Goal: Task Accomplishment & Management: Manage account settings

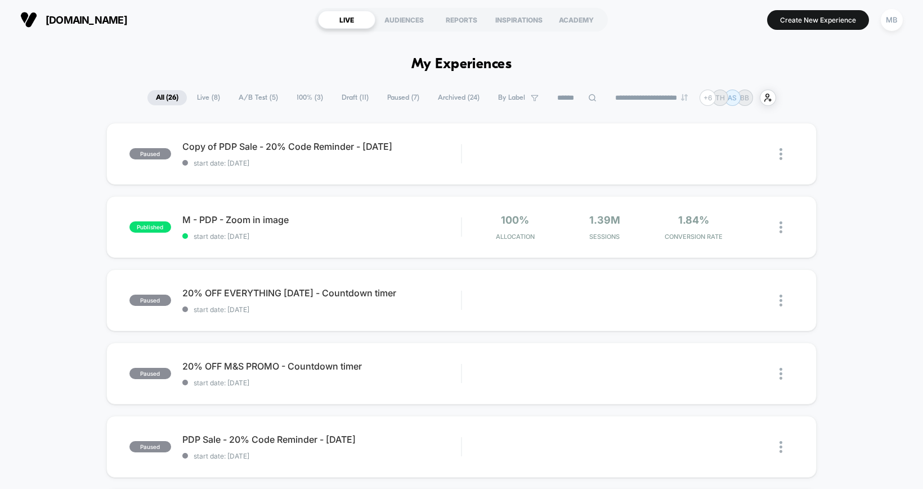
click at [337, 91] on span "Draft ( 11 )" at bounding box center [355, 97] width 44 height 15
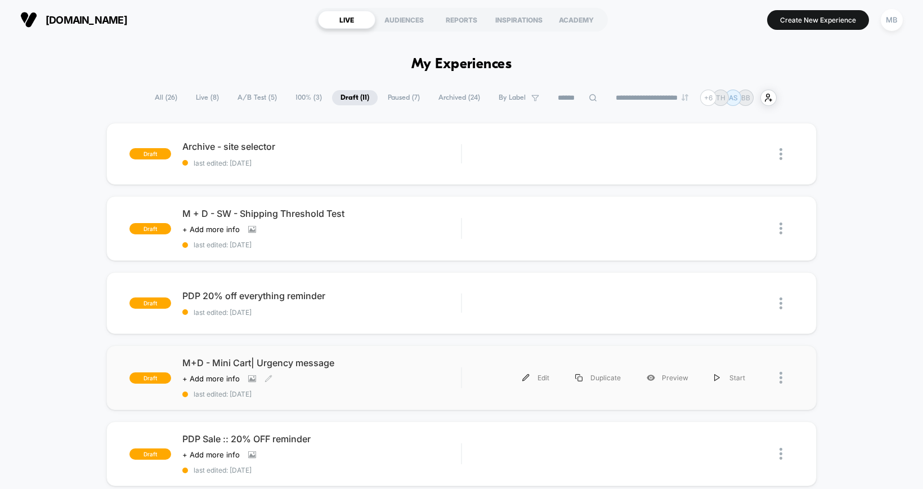
click at [355, 375] on div "Click to view images Click to edit experience details + Add more info" at bounding box center [279, 378] width 195 height 9
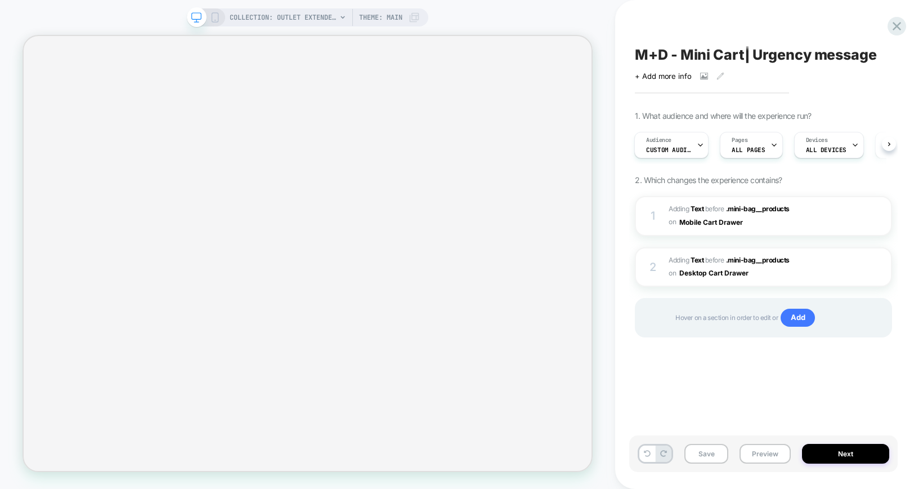
scroll to position [0, 1]
click at [213, 18] on icon at bounding box center [215, 17] width 10 height 10
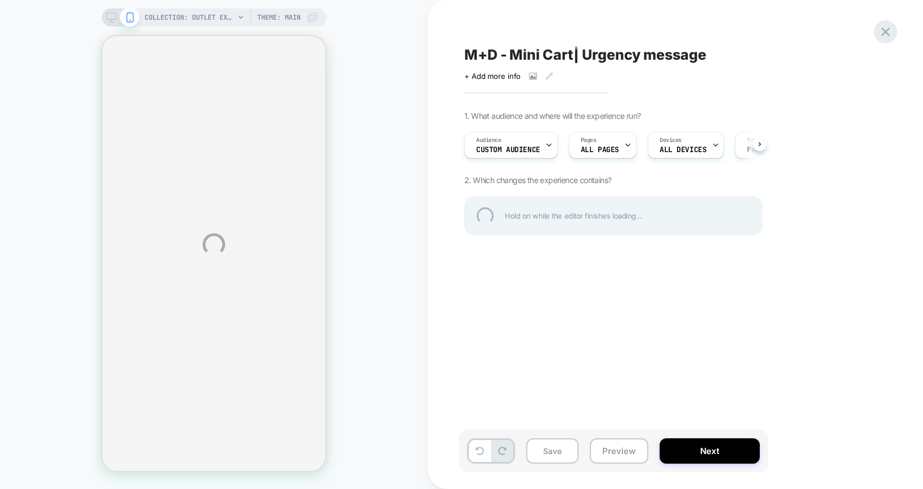
click at [885, 33] on div at bounding box center [885, 31] width 23 height 23
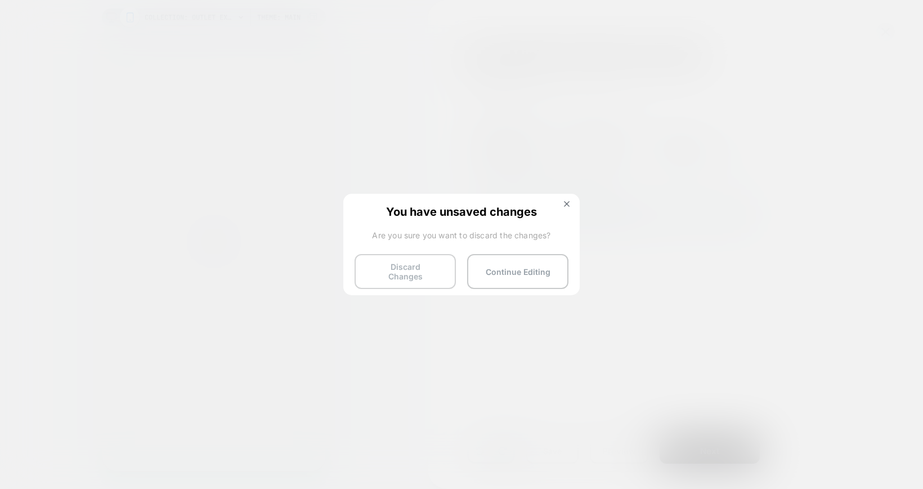
click at [398, 268] on button "Discard Changes" at bounding box center [405, 271] width 101 height 35
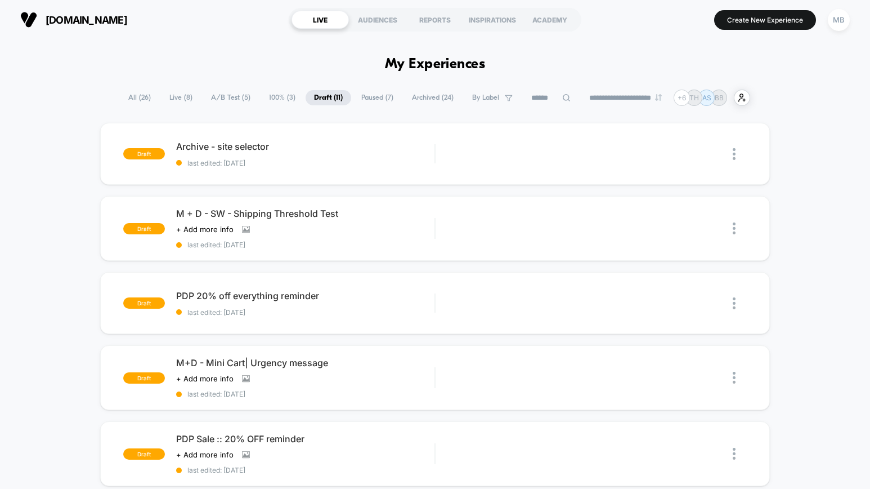
click at [220, 101] on span "A/B Test ( 5 )" at bounding box center [231, 97] width 56 height 15
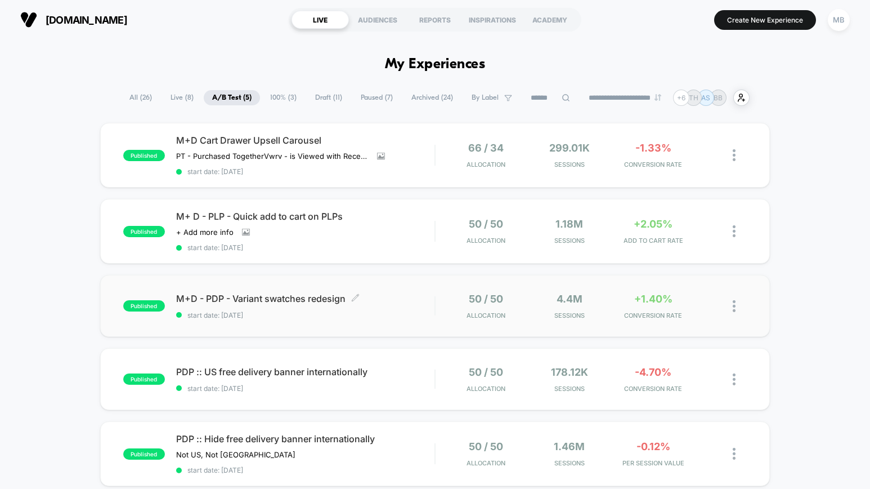
click at [381, 312] on span "start date: [DATE]" at bounding box center [305, 315] width 258 height 8
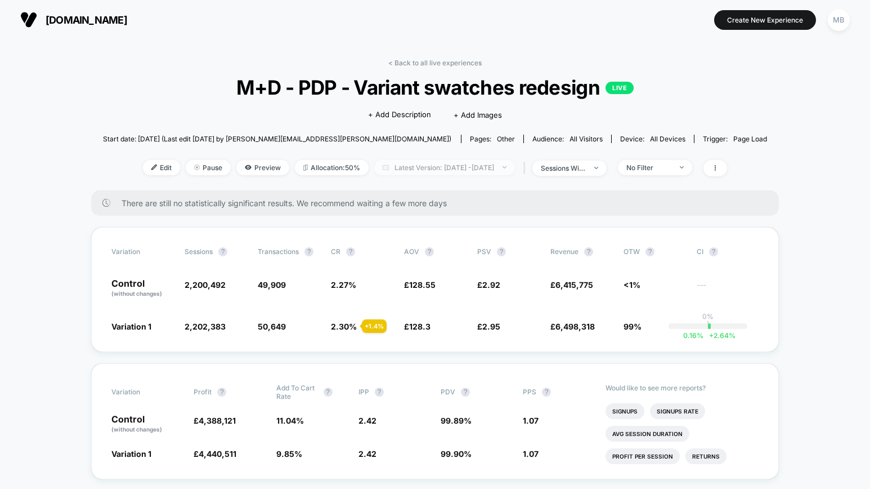
click at [466, 167] on span "Latest Version: [DATE] - [DATE]" at bounding box center [444, 167] width 141 height 15
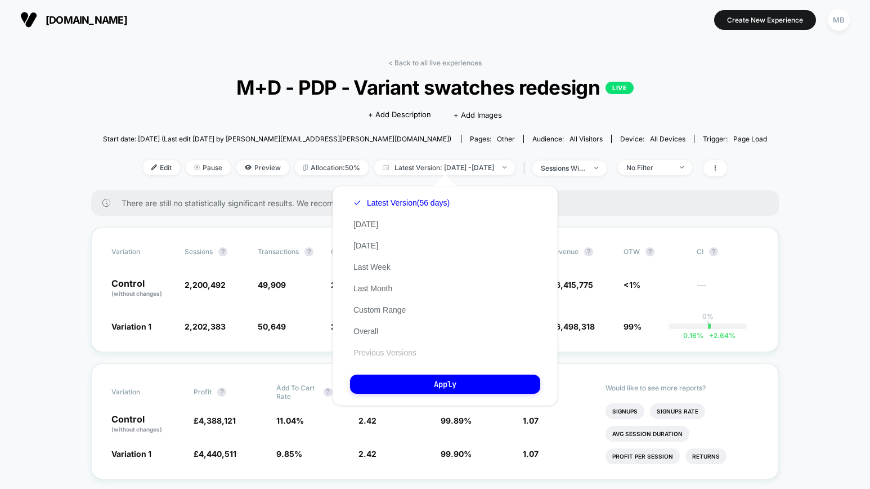
click at [392, 354] on button "Previous Versions" at bounding box center [385, 352] width 70 height 10
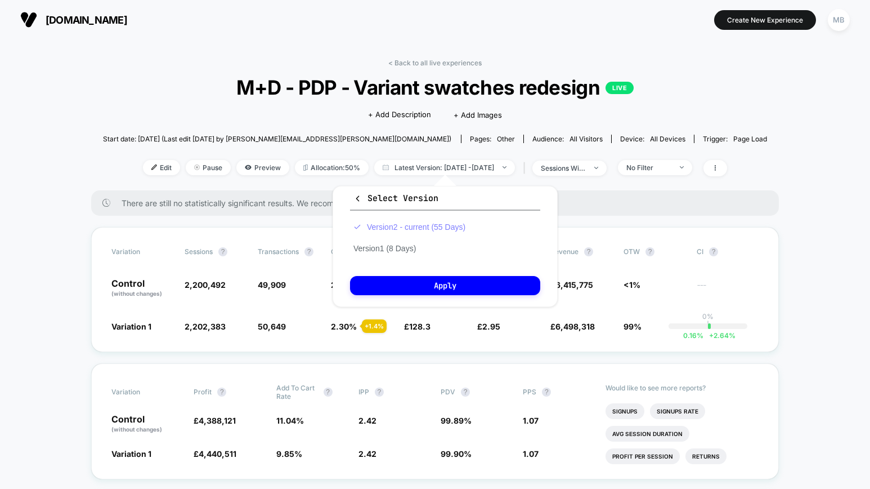
click at [462, 227] on button "Version 2 - current (55 Days)" at bounding box center [409, 227] width 119 height 10
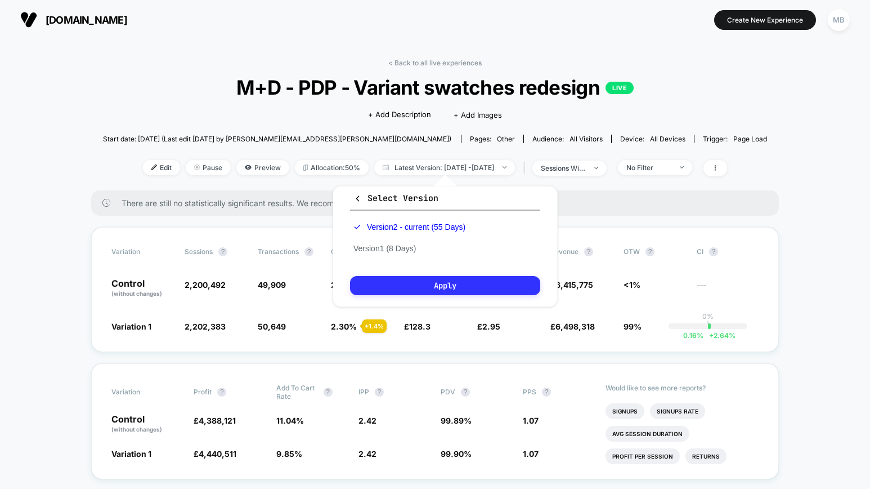
click at [458, 277] on button "Apply" at bounding box center [445, 285] width 190 height 19
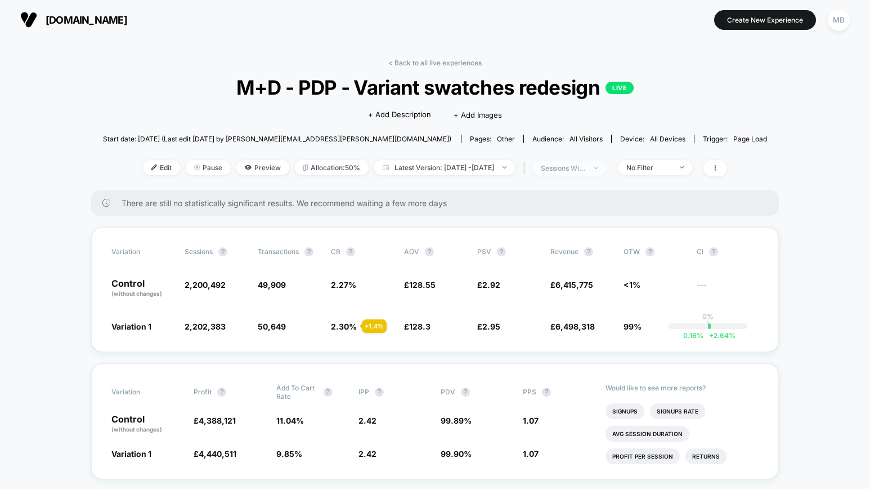
click at [607, 163] on span "sessions with impression" at bounding box center [569, 167] width 74 height 15
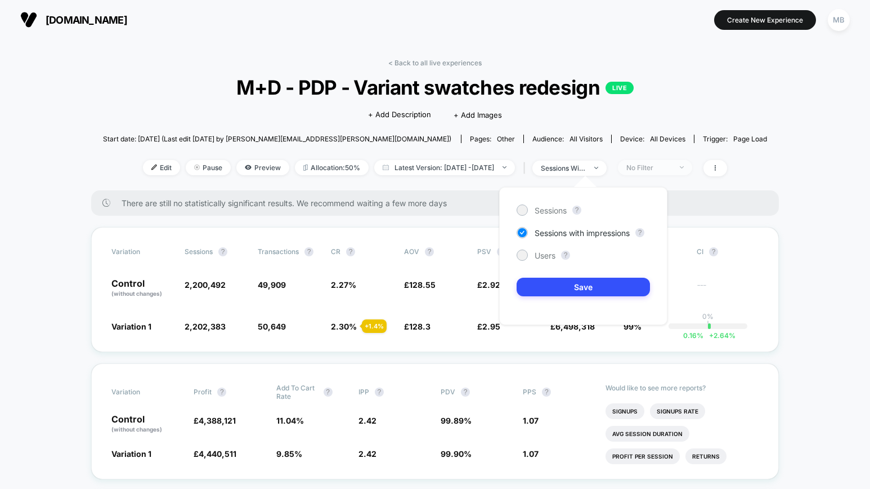
click at [671, 167] on div "No Filter" at bounding box center [648, 167] width 45 height 8
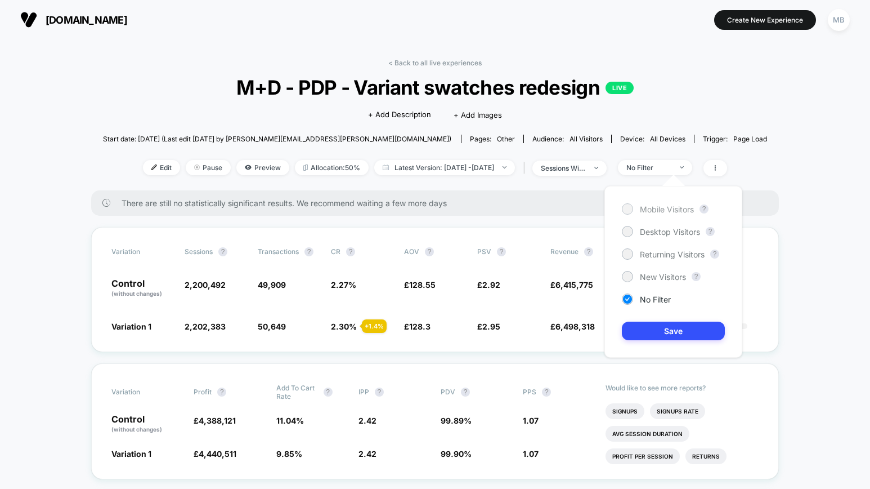
click at [680, 204] on span "Mobile Visitors" at bounding box center [667, 209] width 54 height 10
click at [648, 330] on button "Save" at bounding box center [673, 330] width 103 height 19
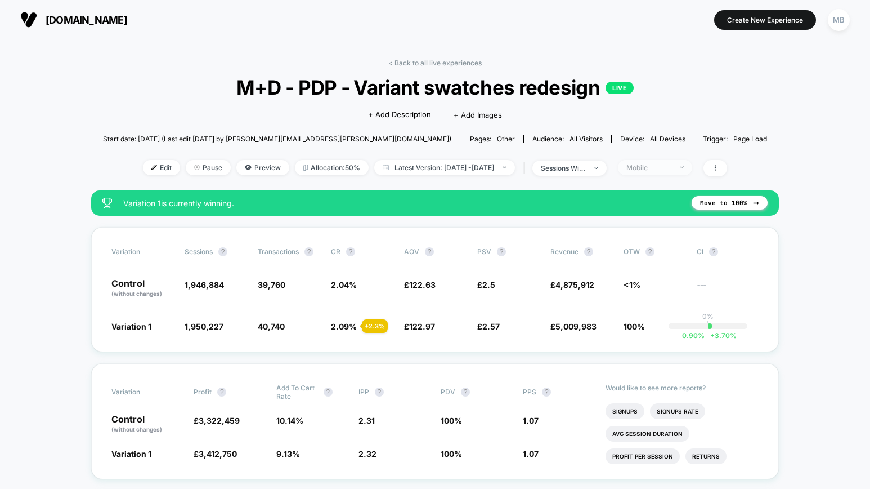
click at [656, 167] on div "Mobile" at bounding box center [648, 167] width 45 height 8
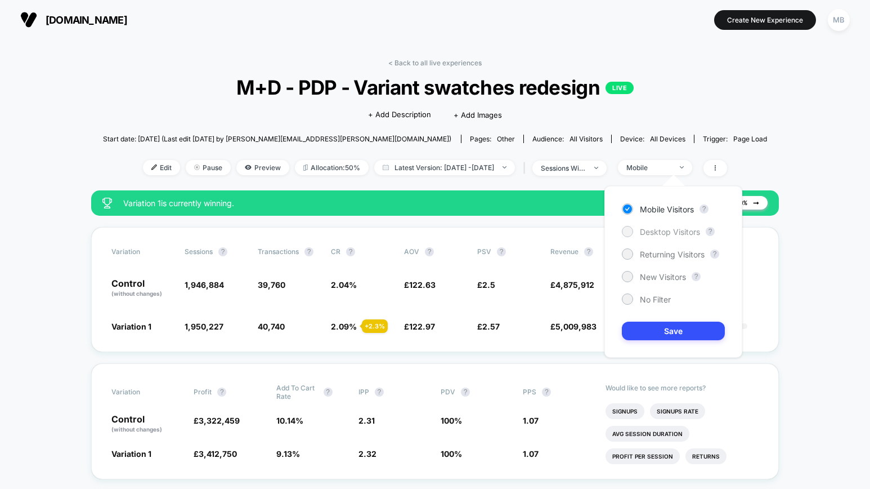
click at [647, 233] on span "Desktop Visitors" at bounding box center [670, 232] width 60 height 10
click at [642, 327] on button "Save" at bounding box center [673, 330] width 103 height 19
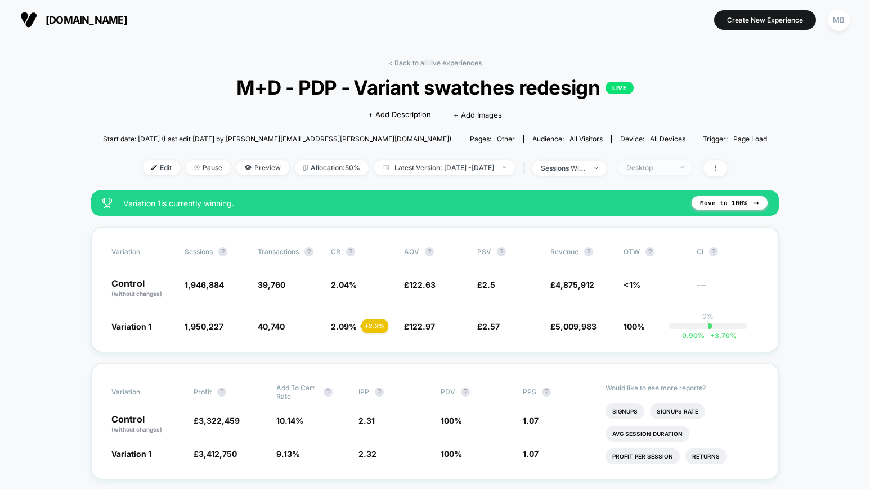
click at [666, 173] on span "Desktop" at bounding box center [655, 167] width 74 height 15
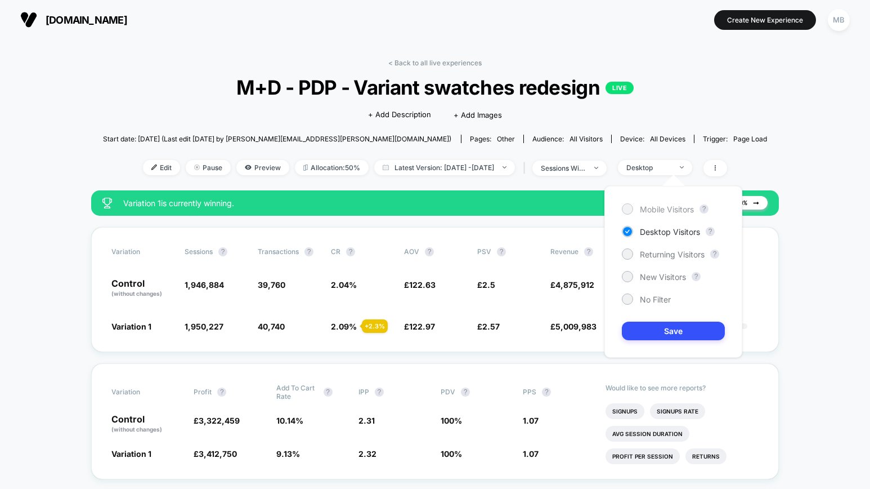
click at [666, 210] on span "Mobile Visitors" at bounding box center [667, 209] width 54 height 10
click at [660, 331] on button "Save" at bounding box center [673, 330] width 103 height 19
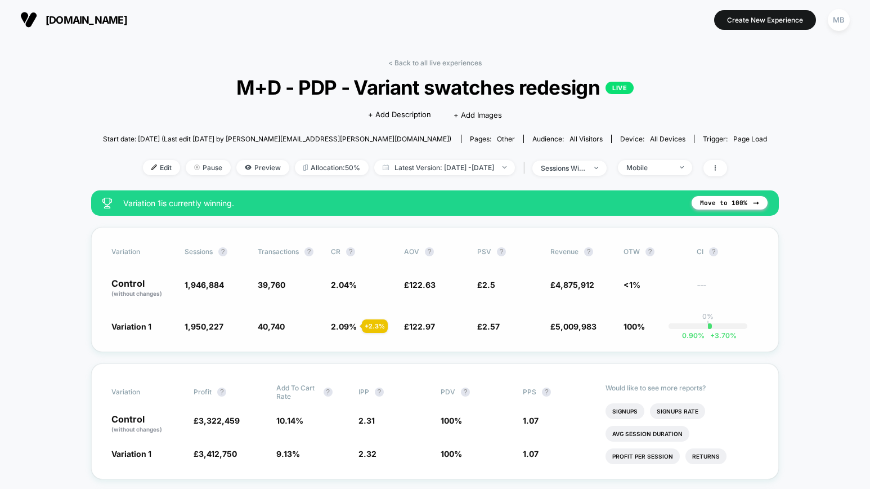
click at [460, 261] on div "Variation Sessions ? Transactions ? CR ? AOV ? PSV ? Revenue ? OTW ? CI ? Contr…" at bounding box center [435, 289] width 688 height 125
click at [361, 345] on div "Variation Sessions ? Transactions ? CR ? AOV ? PSV ? Revenue ? OTW ? CI ? Contr…" at bounding box center [435, 289] width 688 height 125
click at [668, 168] on div "Mobile" at bounding box center [648, 167] width 45 height 8
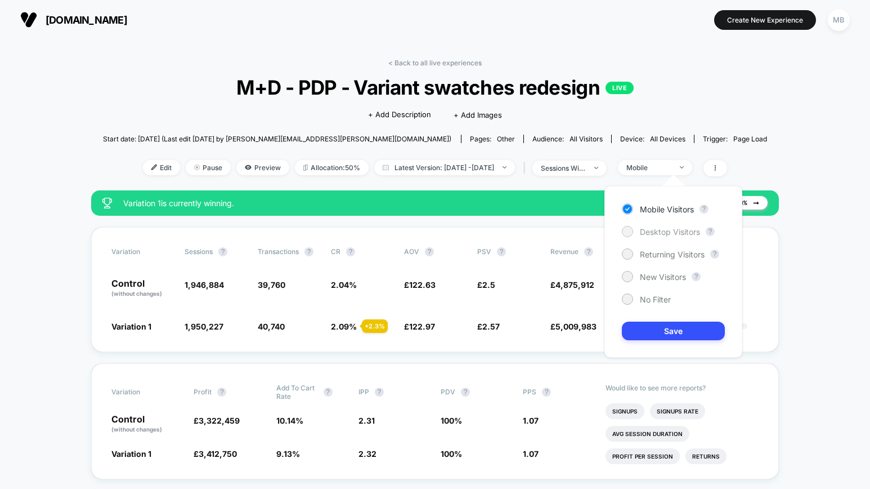
click at [653, 232] on span "Desktop Visitors" at bounding box center [670, 232] width 60 height 10
click at [649, 329] on button "Save" at bounding box center [673, 330] width 103 height 19
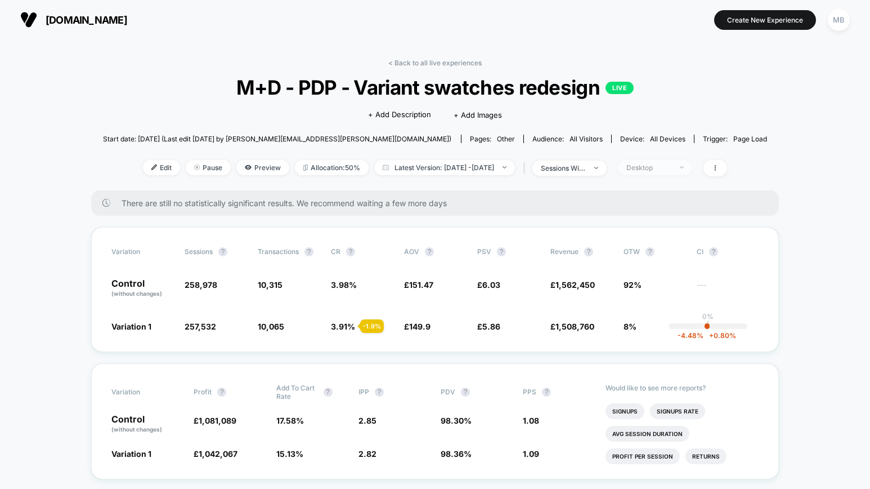
click at [654, 165] on div "Desktop" at bounding box center [648, 167] width 45 height 8
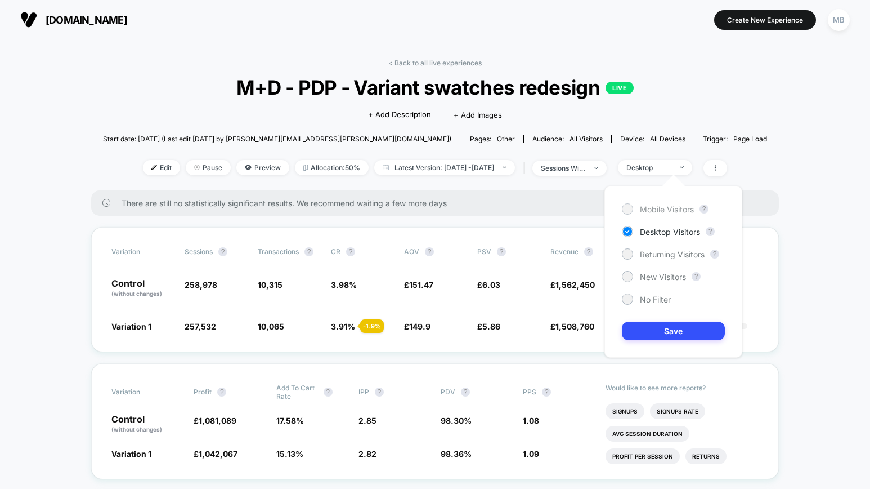
click at [661, 206] on span "Mobile Visitors" at bounding box center [667, 209] width 54 height 10
click at [668, 331] on button "Save" at bounding box center [673, 330] width 103 height 19
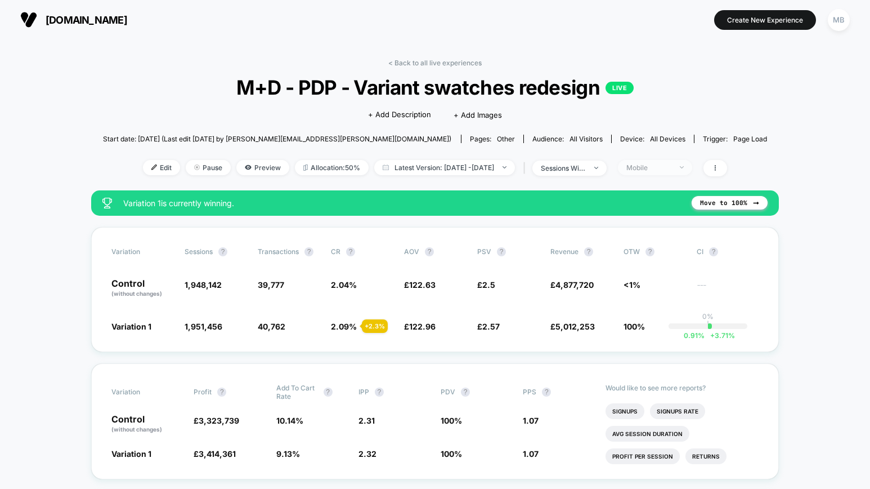
click at [692, 168] on span "Mobile" at bounding box center [655, 167] width 74 height 15
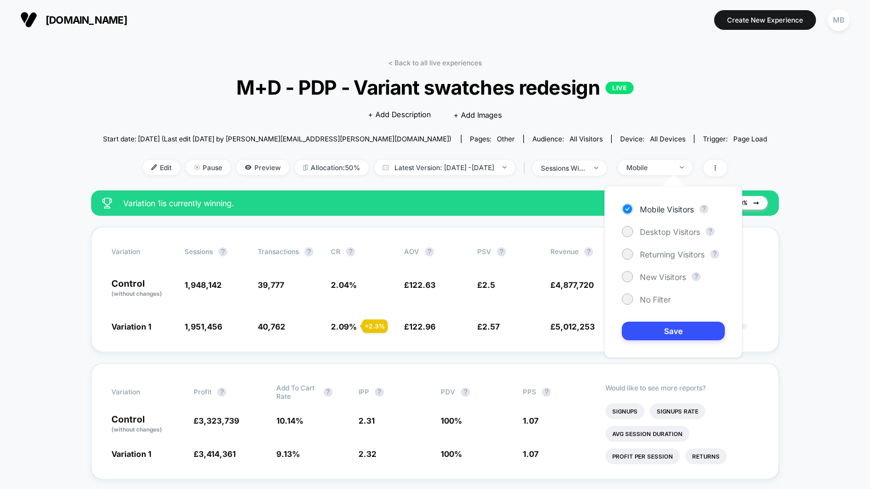
click at [673, 301] on div "No Filter" at bounding box center [673, 298] width 103 height 11
click at [660, 300] on span "No Filter" at bounding box center [655, 299] width 31 height 10
click at [667, 332] on button "Save" at bounding box center [673, 330] width 103 height 19
